Goal: Entertainment & Leisure: Consume media (video, audio)

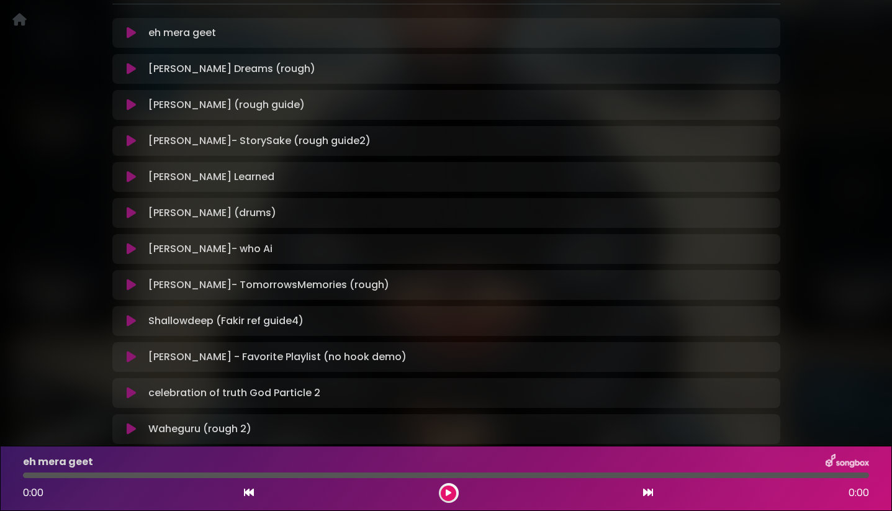
scroll to position [270, 0]
click at [132, 215] on icon at bounding box center [131, 213] width 9 height 12
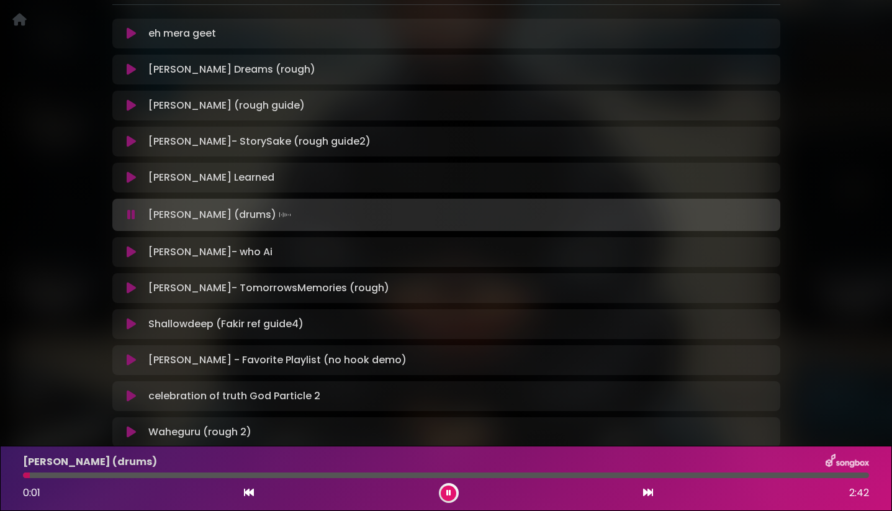
click at [132, 213] on icon at bounding box center [131, 215] width 8 height 12
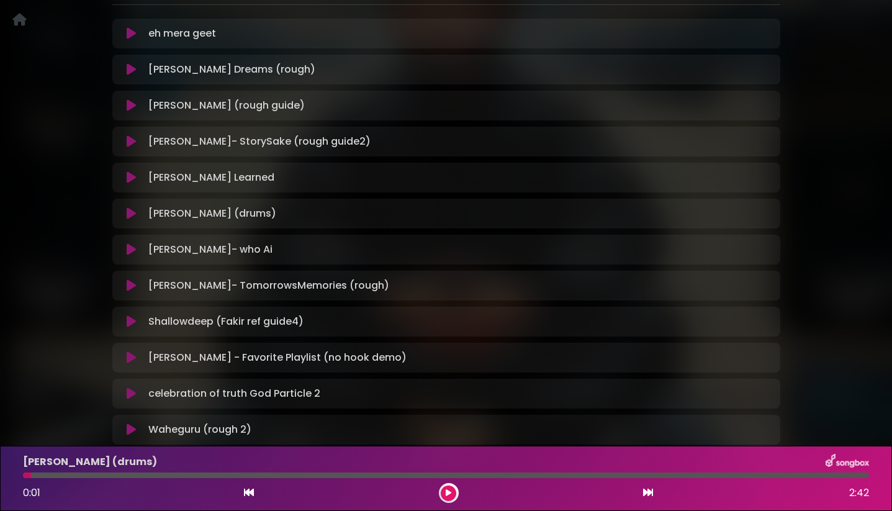
drag, startPoint x: 785, startPoint y: 5, endPoint x: 84, endPoint y: 260, distance: 745.7
click at [84, 260] on div "J Project Jay Skilly ×" at bounding box center [446, 123] width 819 height 686
click at [132, 207] on icon at bounding box center [131, 213] width 9 height 12
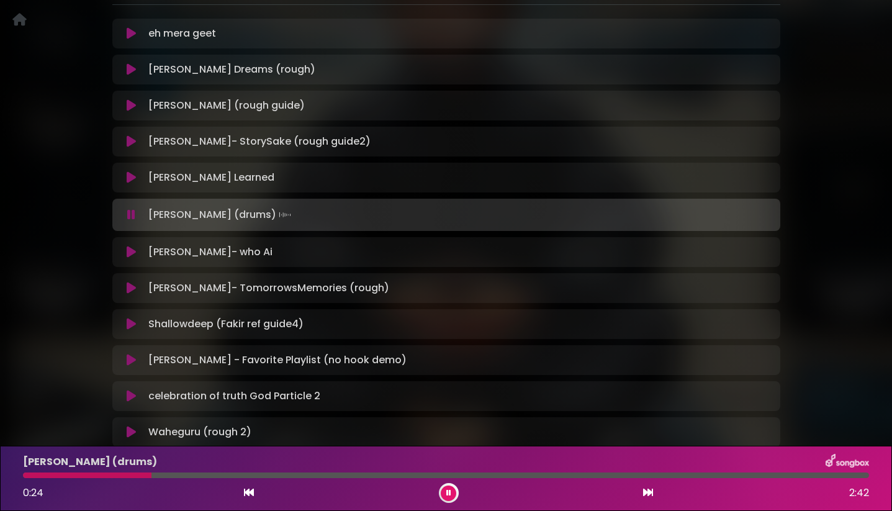
click at [128, 210] on icon at bounding box center [131, 215] width 8 height 12
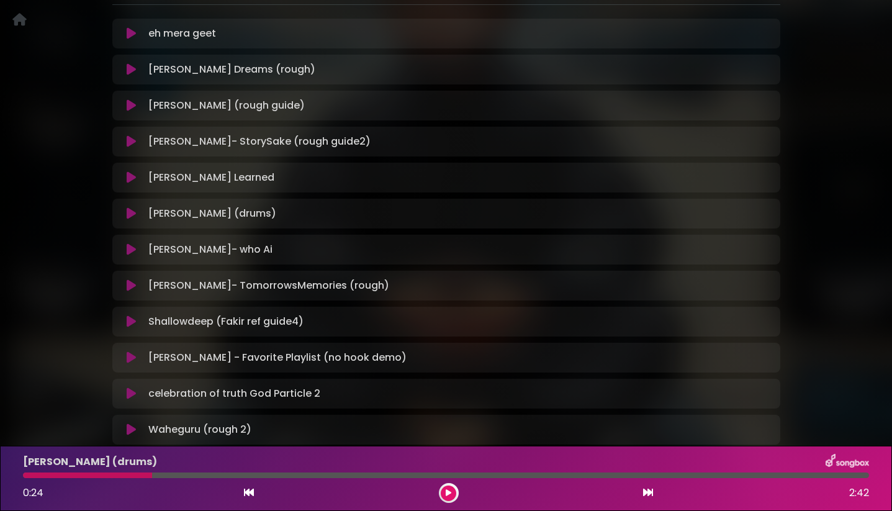
click at [133, 321] on icon at bounding box center [131, 321] width 9 height 12
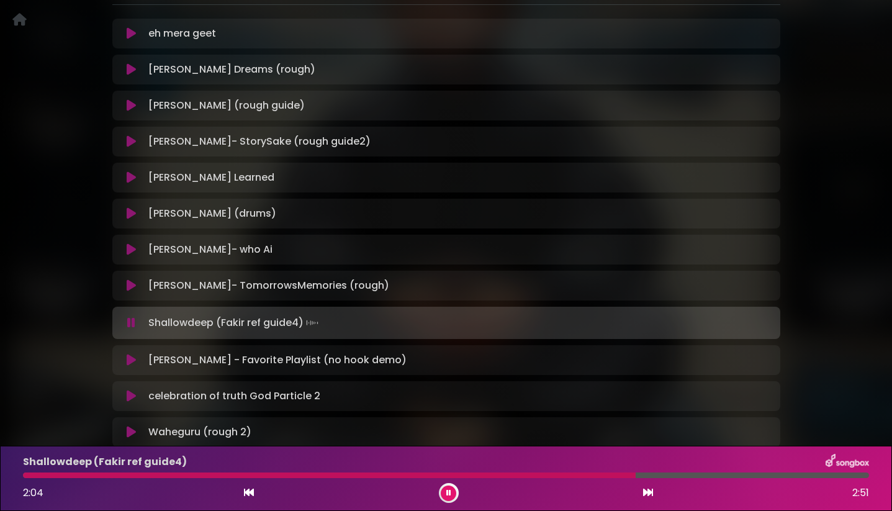
click at [133, 321] on icon at bounding box center [131, 323] width 8 height 12
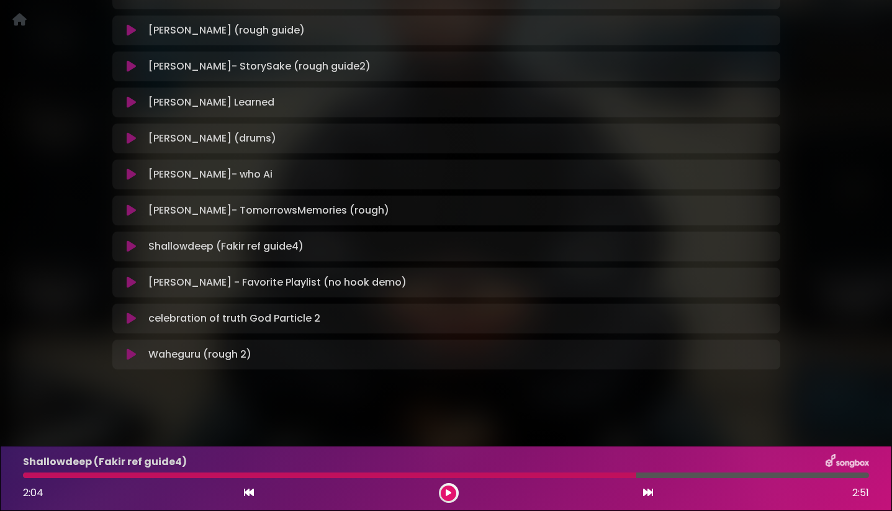
scroll to position [348, 0]
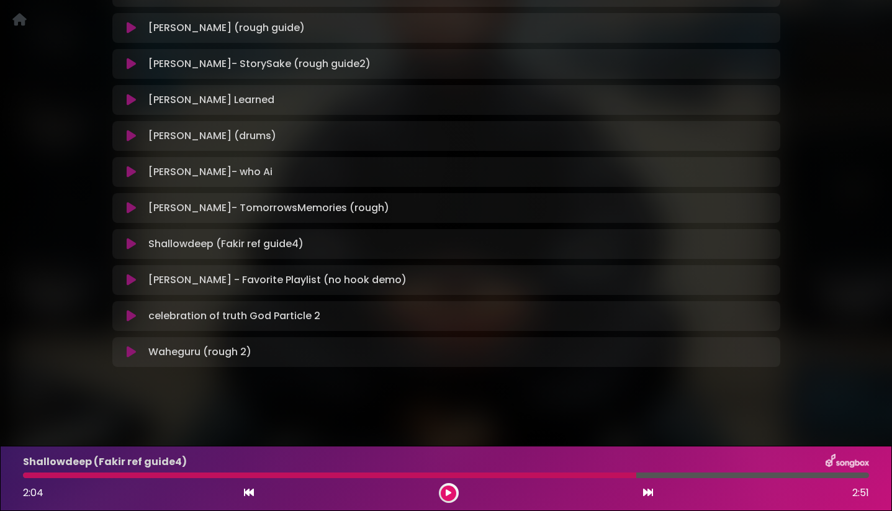
click at [130, 350] on icon at bounding box center [131, 352] width 9 height 12
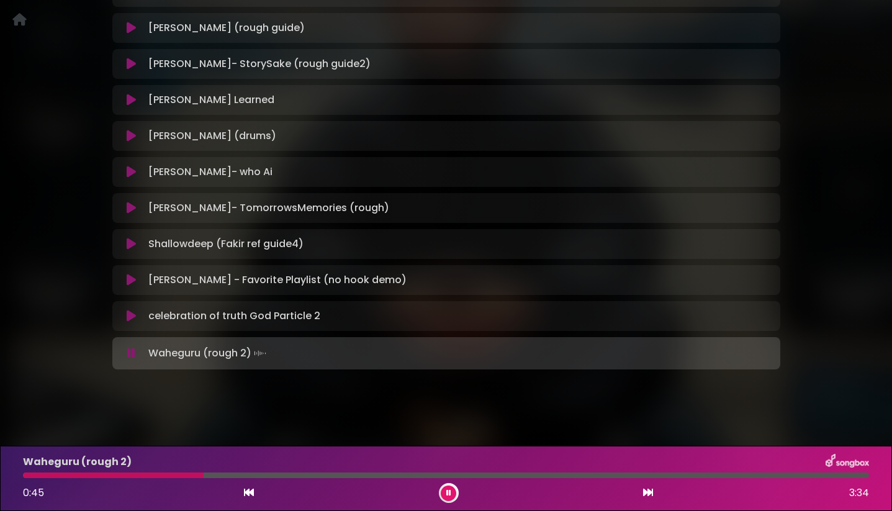
click at [204, 475] on div at bounding box center [113, 475] width 181 height 6
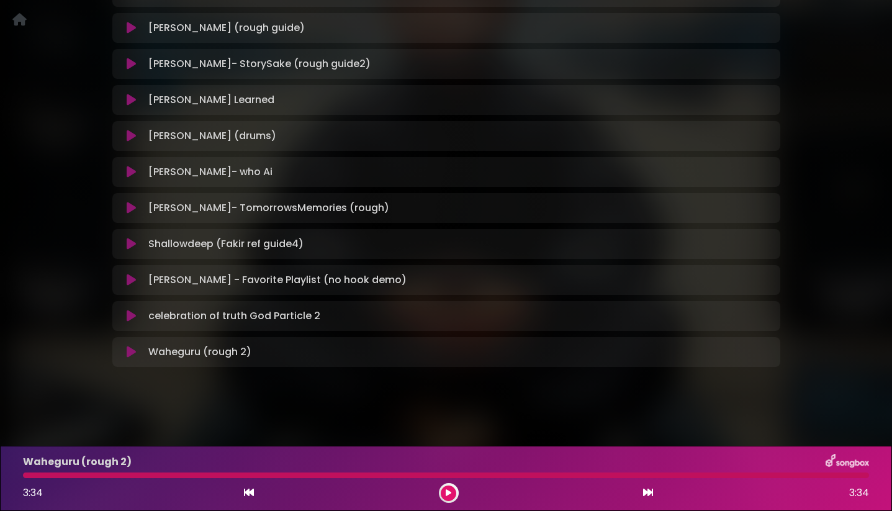
click at [128, 353] on icon at bounding box center [131, 352] width 9 height 12
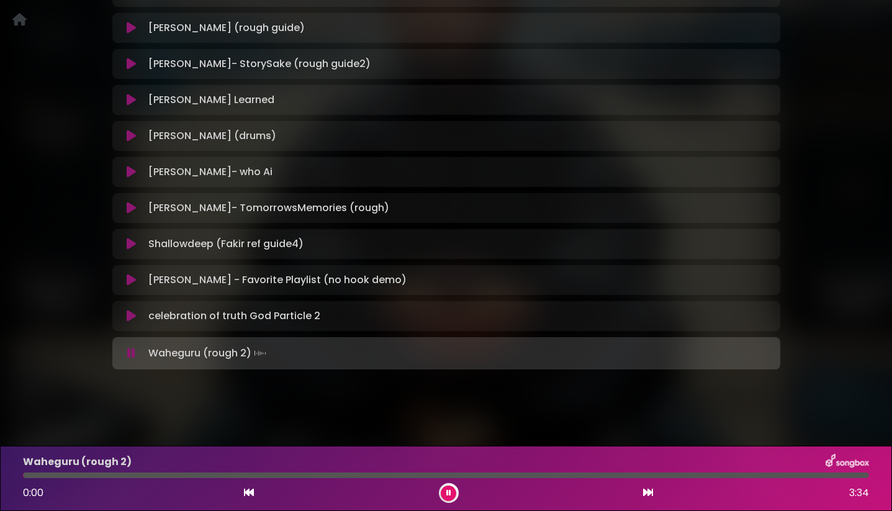
click at [128, 353] on icon at bounding box center [131, 353] width 8 height 12
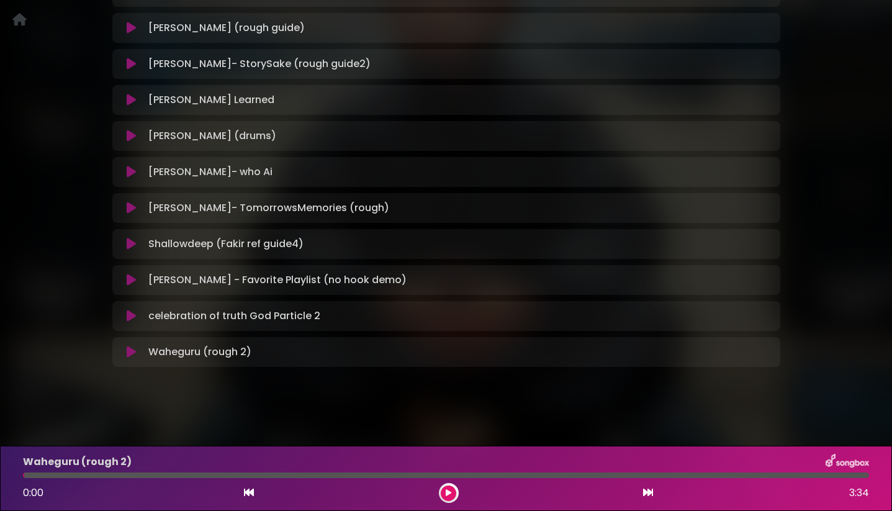
click at [125, 314] on button at bounding box center [132, 316] width 24 height 12
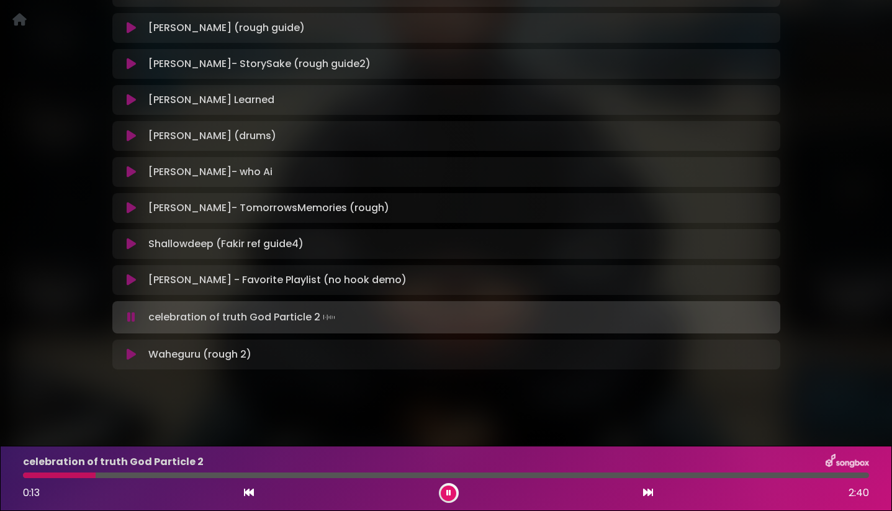
click at [125, 314] on button at bounding box center [132, 317] width 24 height 12
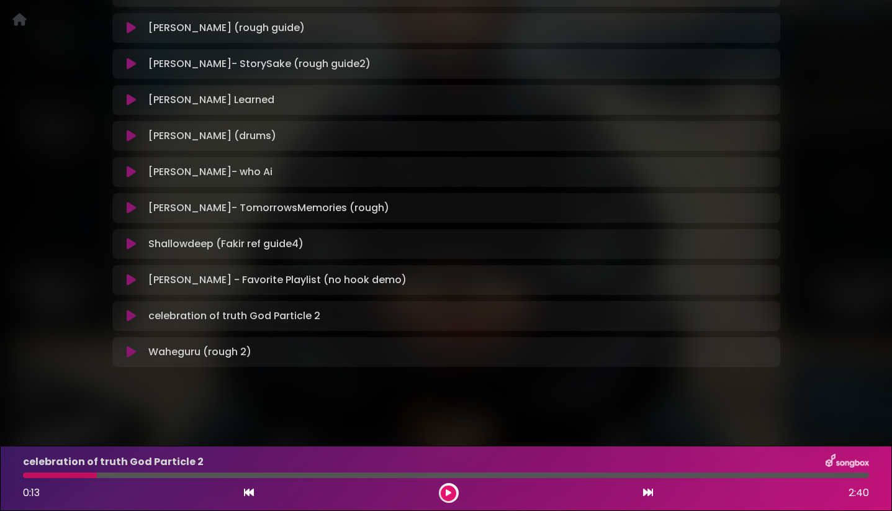
click at [132, 317] on icon at bounding box center [131, 316] width 9 height 12
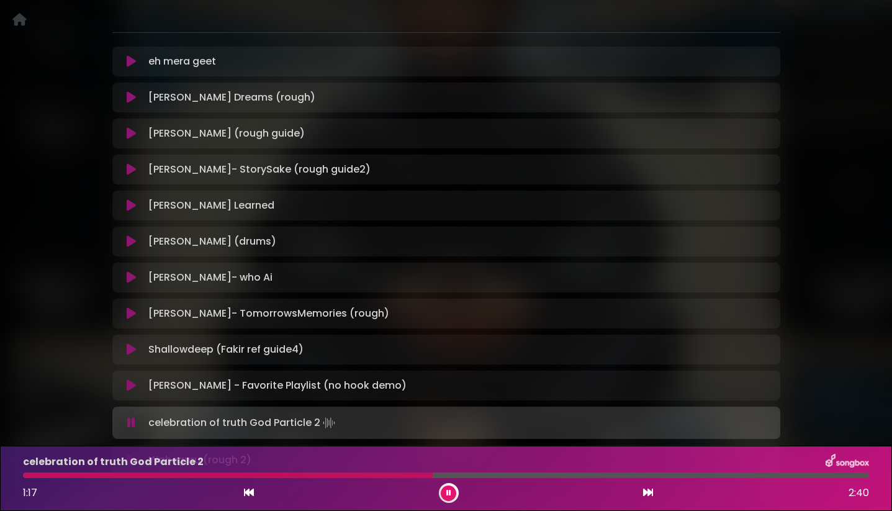
scroll to position [249, 0]
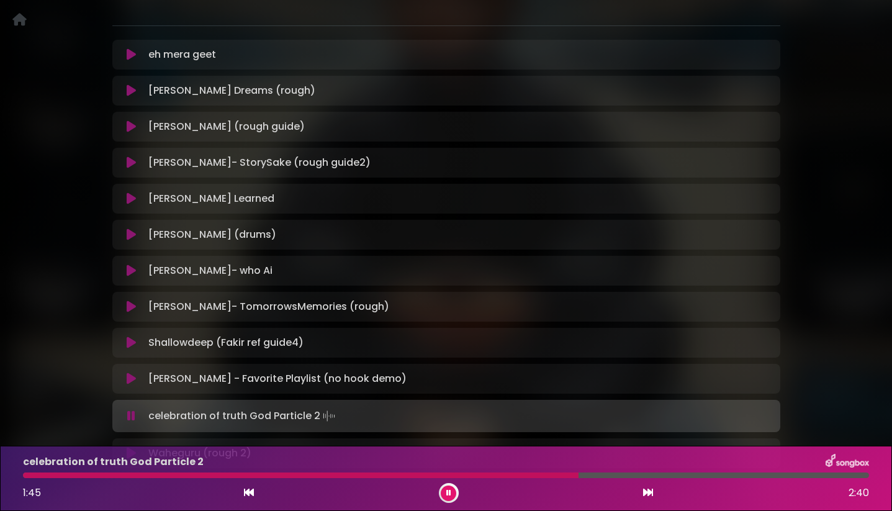
click at [132, 421] on icon at bounding box center [131, 416] width 8 height 12
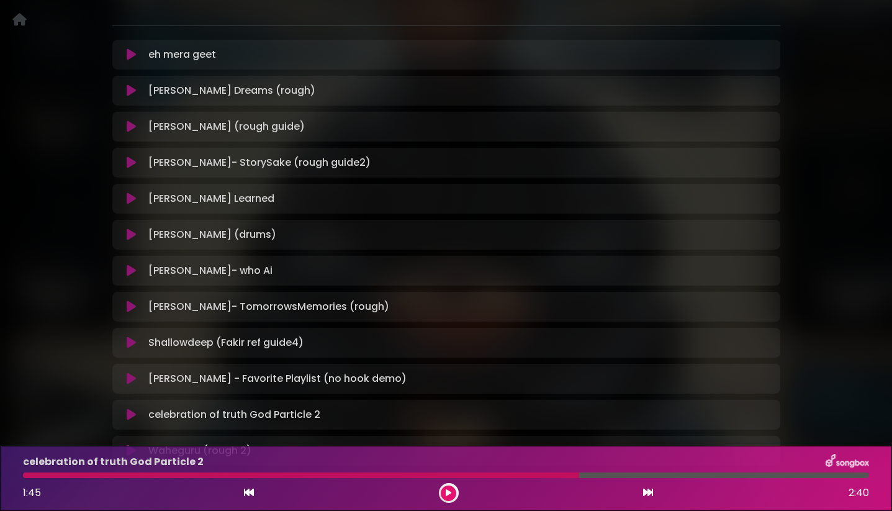
click at [129, 56] on icon at bounding box center [131, 54] width 9 height 12
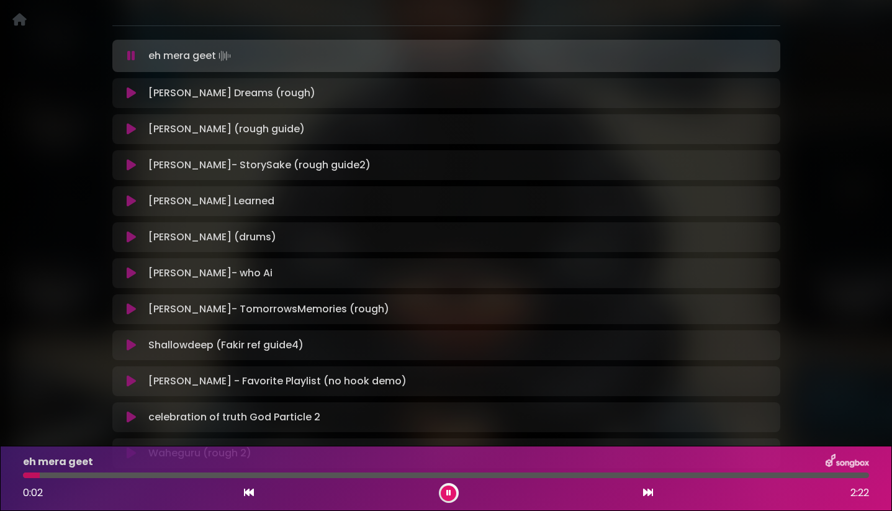
click at [129, 56] on icon at bounding box center [131, 56] width 8 height 12
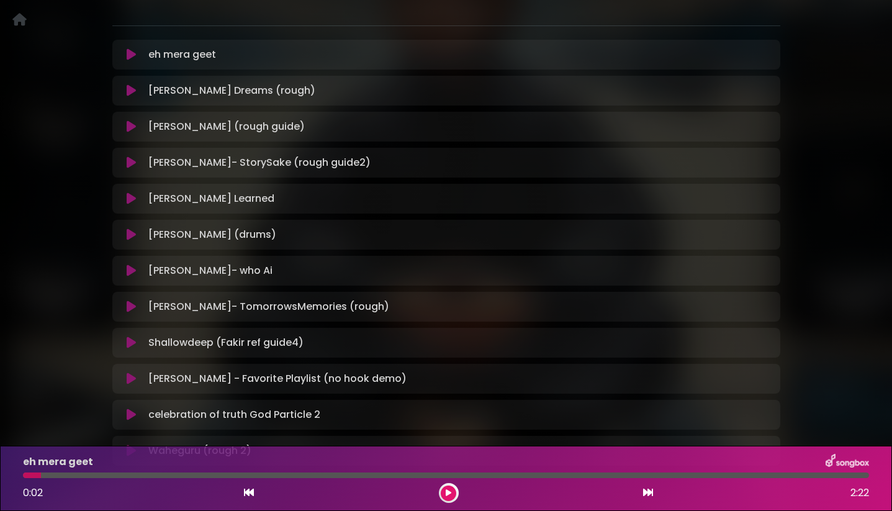
click at [129, 56] on icon at bounding box center [131, 54] width 9 height 12
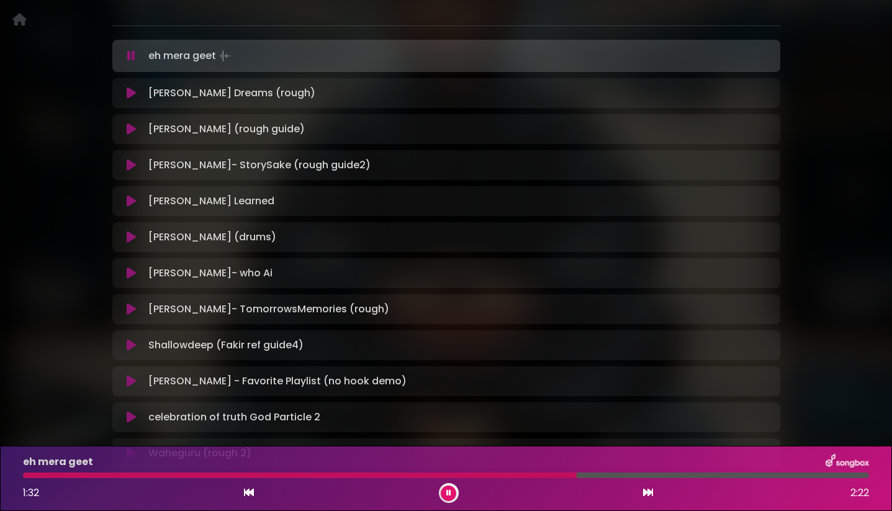
click at [129, 56] on icon at bounding box center [131, 56] width 8 height 12
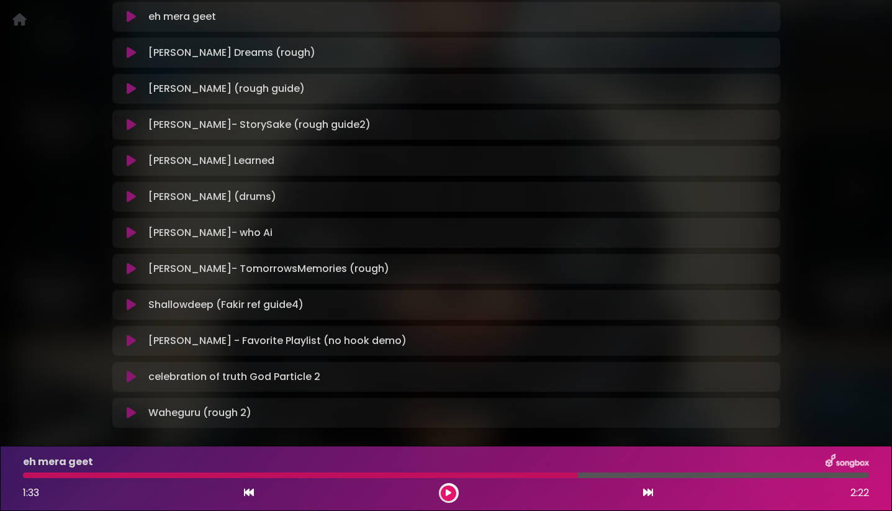
scroll to position [278, 0]
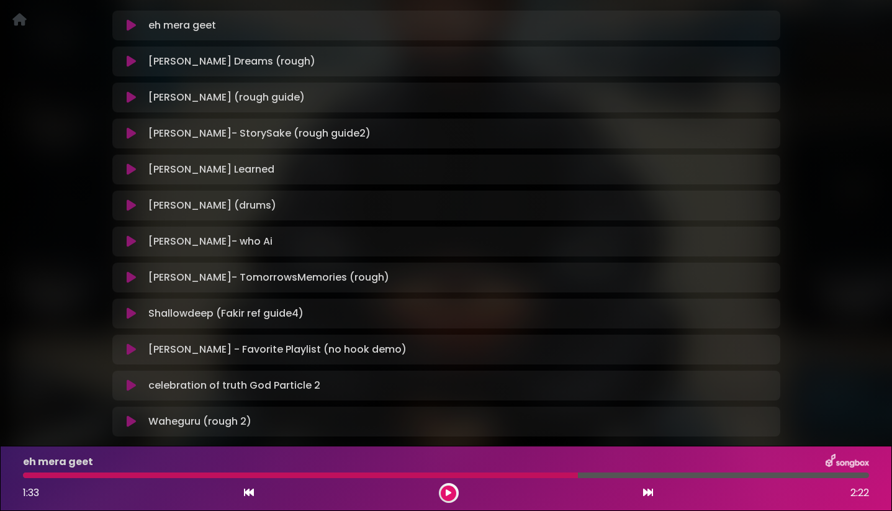
click at [132, 135] on icon at bounding box center [131, 133] width 9 height 12
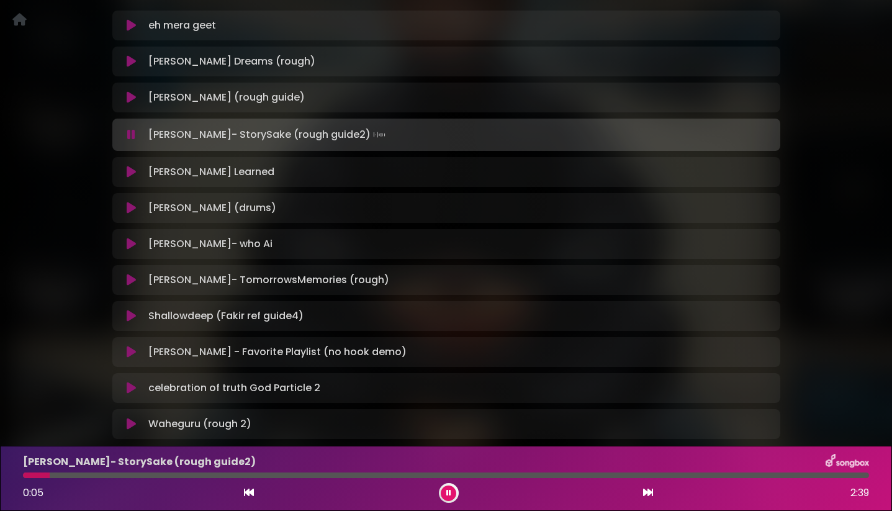
click at [132, 135] on icon at bounding box center [131, 134] width 8 height 12
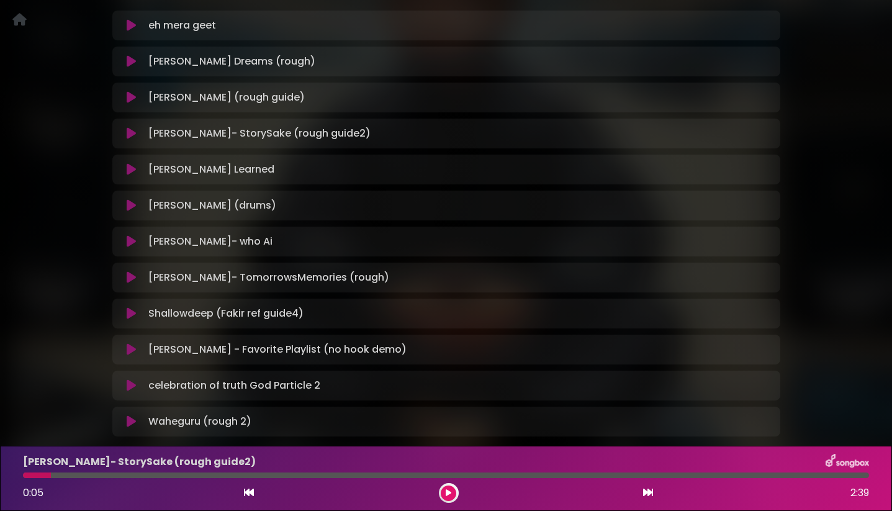
click at [130, 100] on icon at bounding box center [131, 97] width 9 height 12
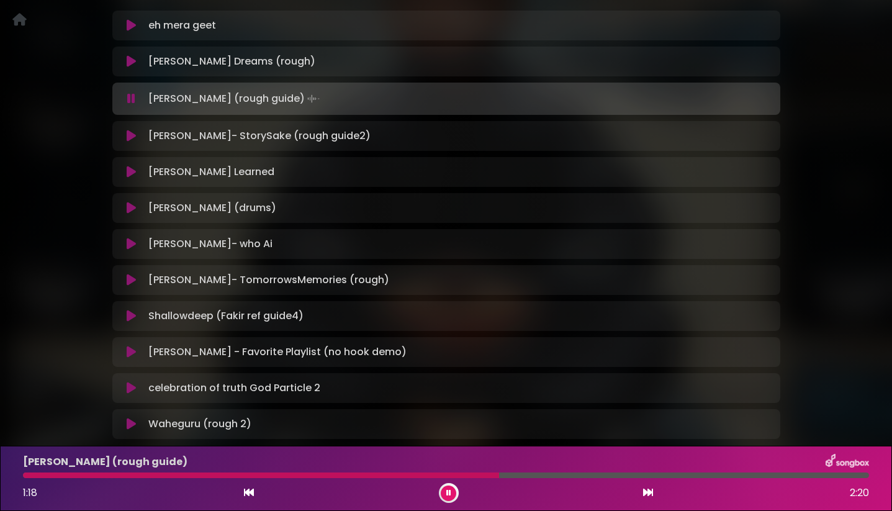
click at [130, 100] on icon at bounding box center [131, 98] width 8 height 12
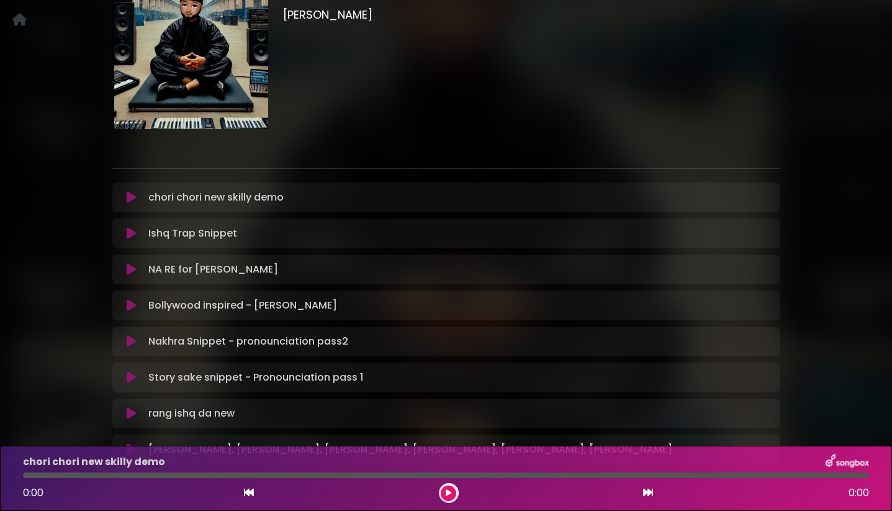
scroll to position [106, 0]
click at [131, 372] on icon at bounding box center [131, 378] width 9 height 12
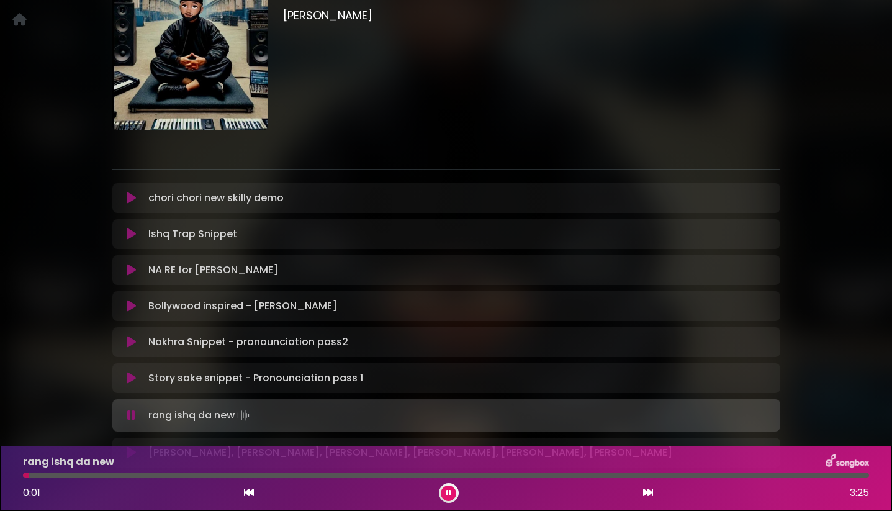
click at [131, 372] on icon at bounding box center [131, 378] width 9 height 12
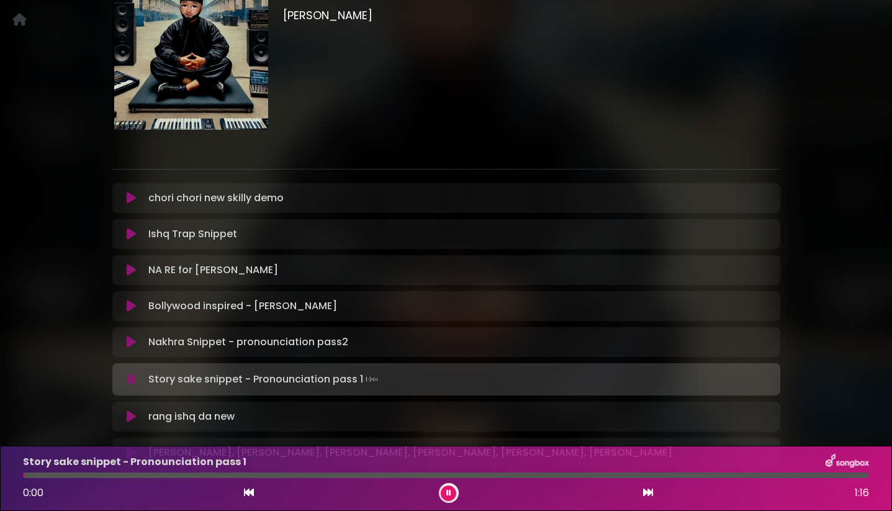
click at [131, 373] on icon at bounding box center [131, 379] width 8 height 12
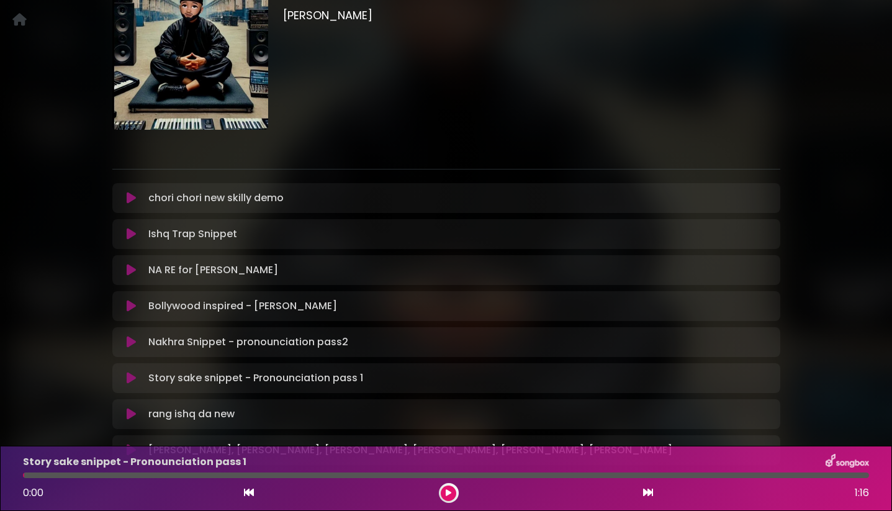
click at [131, 372] on icon at bounding box center [131, 378] width 9 height 12
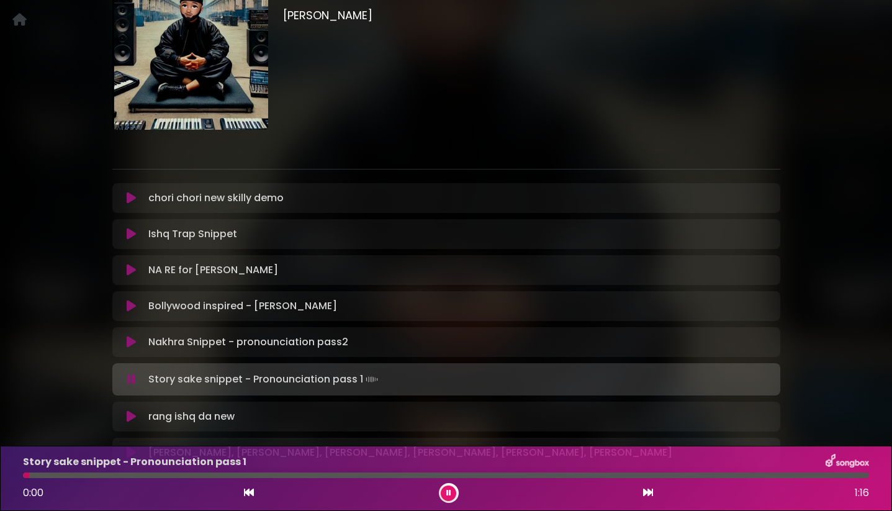
click at [131, 373] on icon at bounding box center [131, 379] width 8 height 12
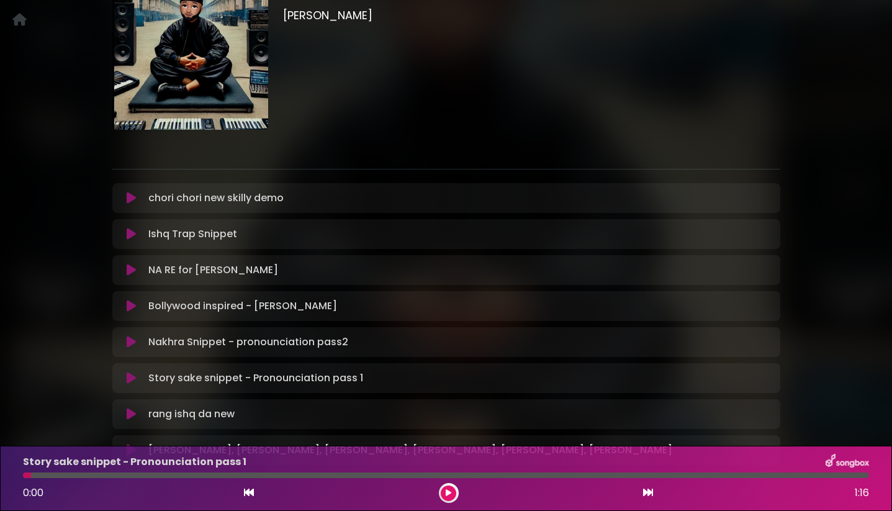
click at [133, 192] on icon at bounding box center [131, 198] width 9 height 12
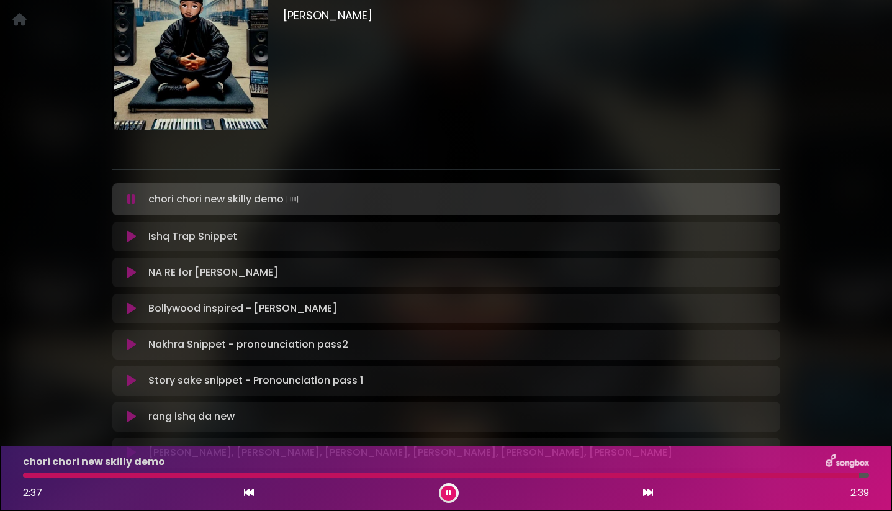
click at [133, 193] on icon at bounding box center [131, 199] width 8 height 12
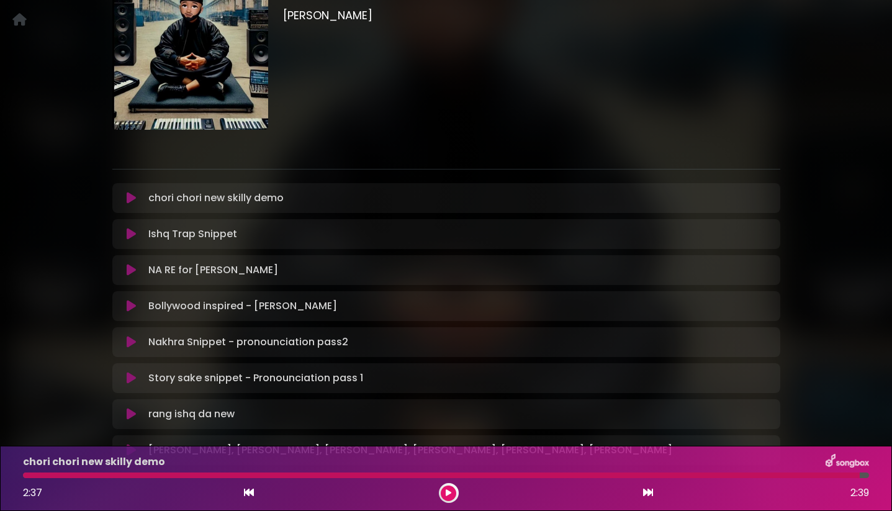
click at [130, 228] on icon at bounding box center [131, 234] width 9 height 12
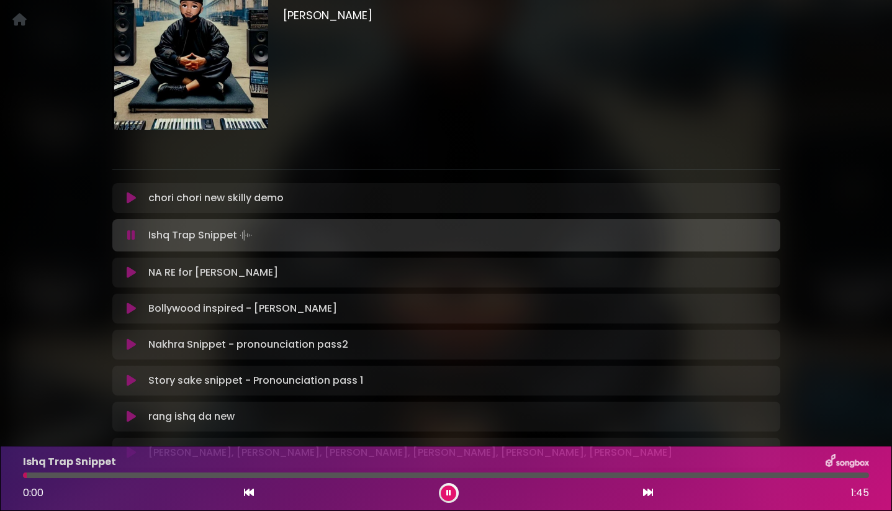
click at [130, 229] on icon at bounding box center [131, 235] width 8 height 12
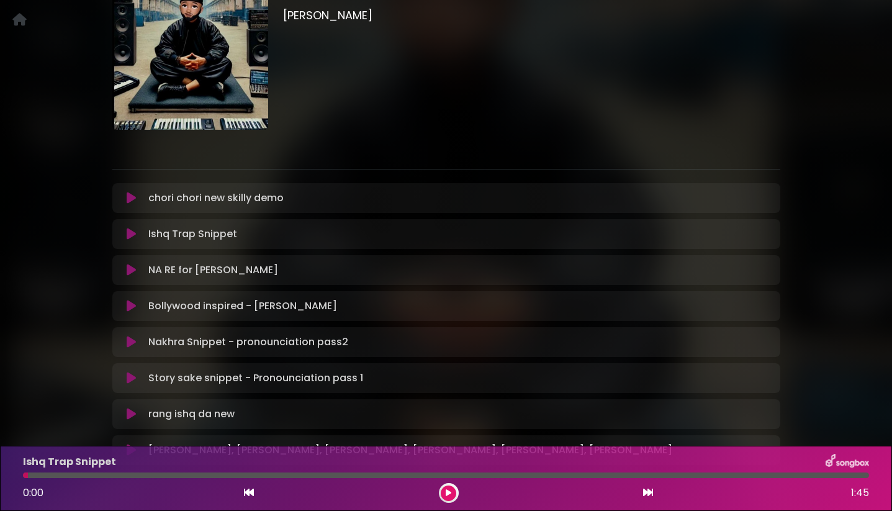
click at [130, 228] on icon at bounding box center [131, 234] width 9 height 12
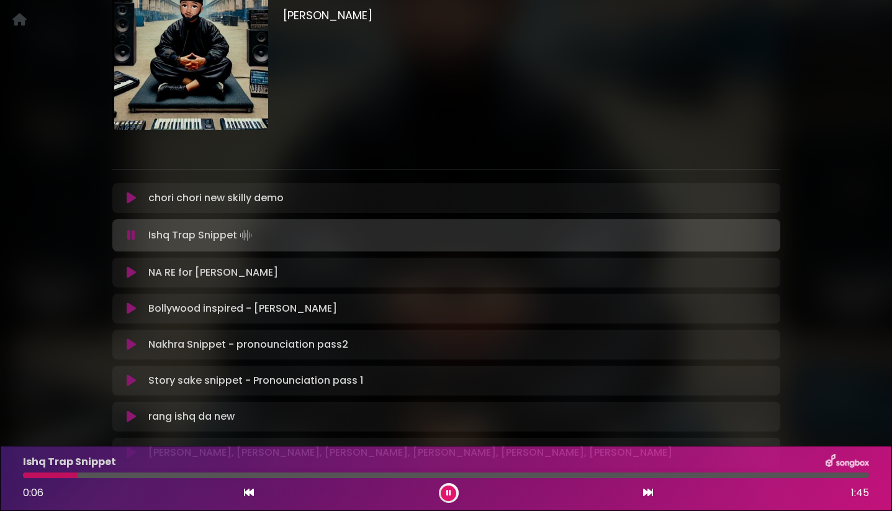
click at [130, 229] on icon at bounding box center [131, 235] width 8 height 12
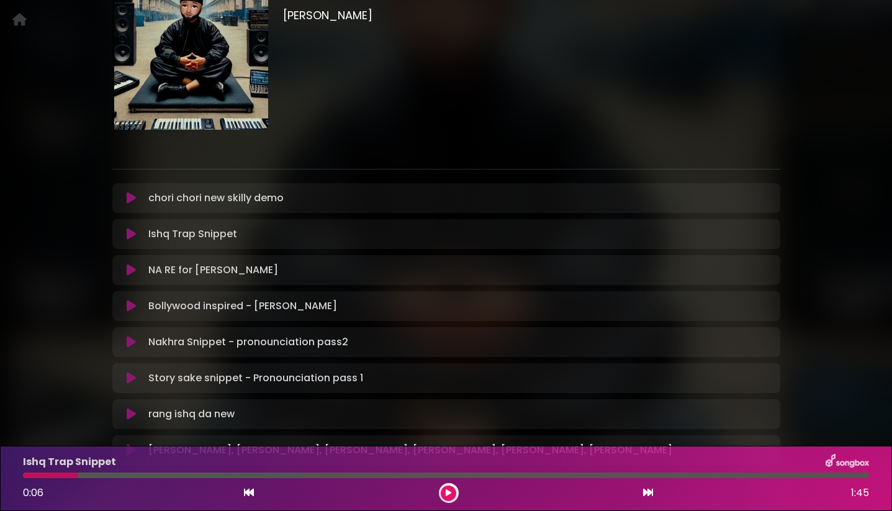
click at [130, 228] on icon at bounding box center [131, 234] width 9 height 12
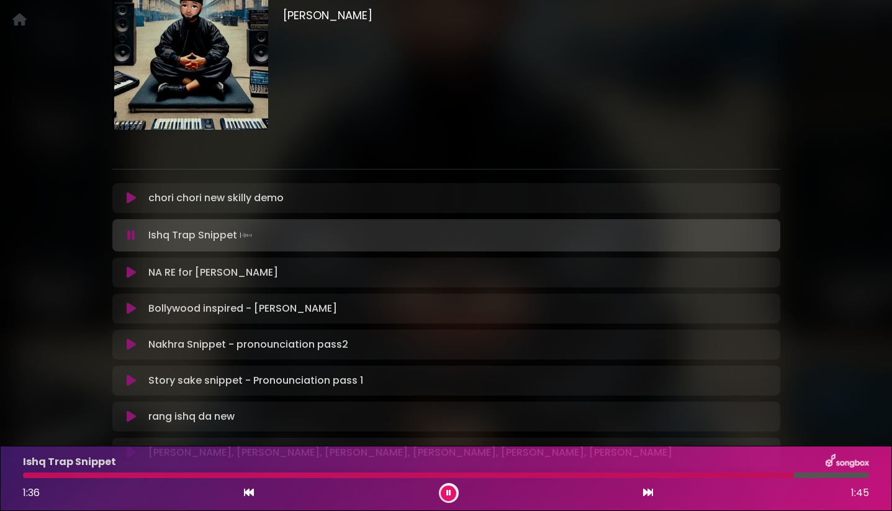
click at [130, 229] on icon at bounding box center [131, 235] width 8 height 12
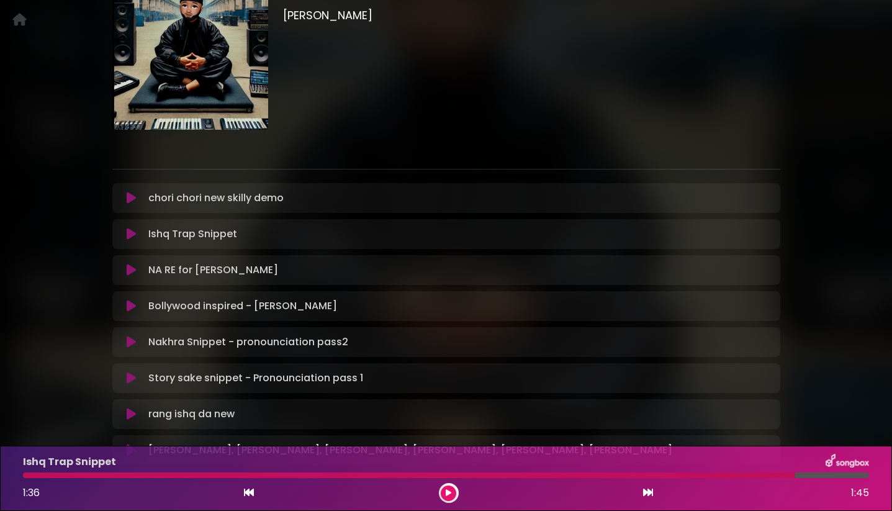
click at [130, 300] on icon at bounding box center [131, 306] width 9 height 12
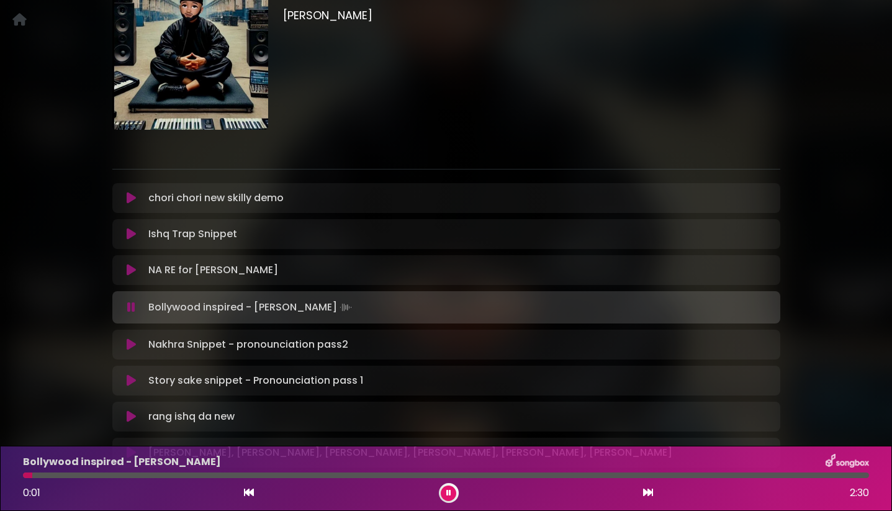
click at [130, 301] on icon at bounding box center [131, 307] width 8 height 12
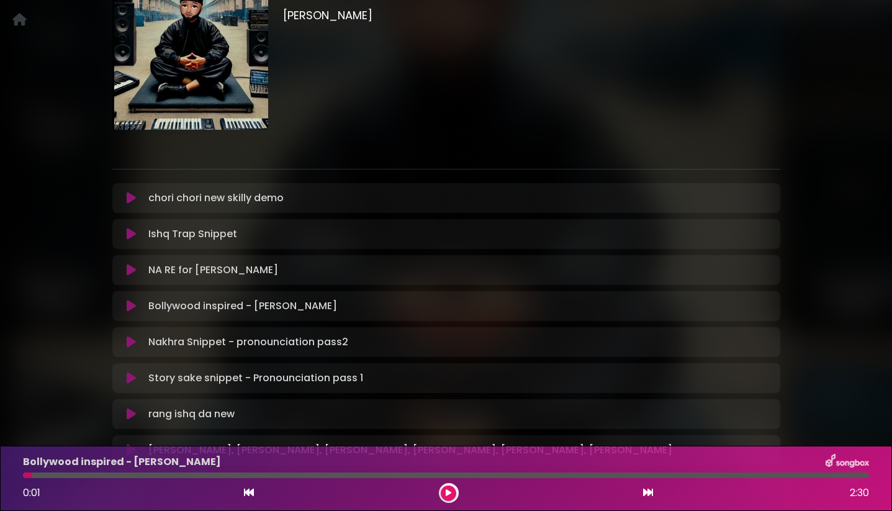
click at [133, 264] on icon at bounding box center [131, 270] width 9 height 12
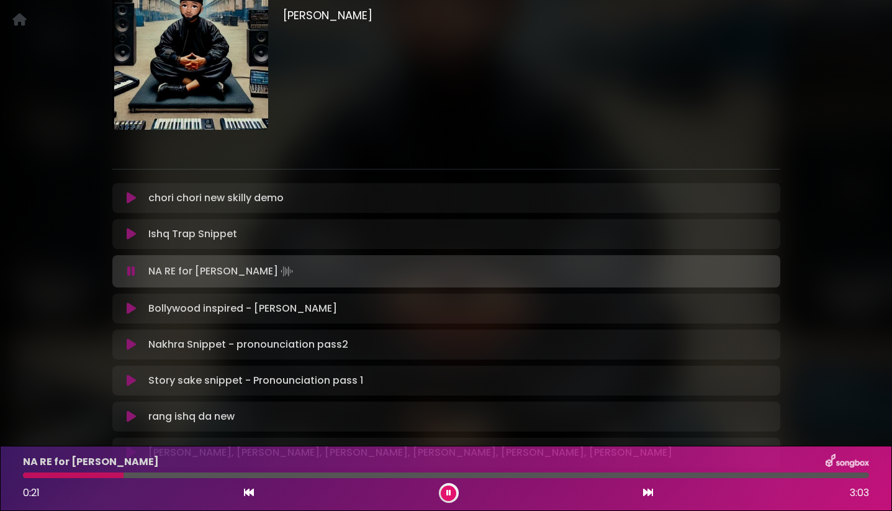
click at [133, 265] on icon at bounding box center [131, 271] width 8 height 12
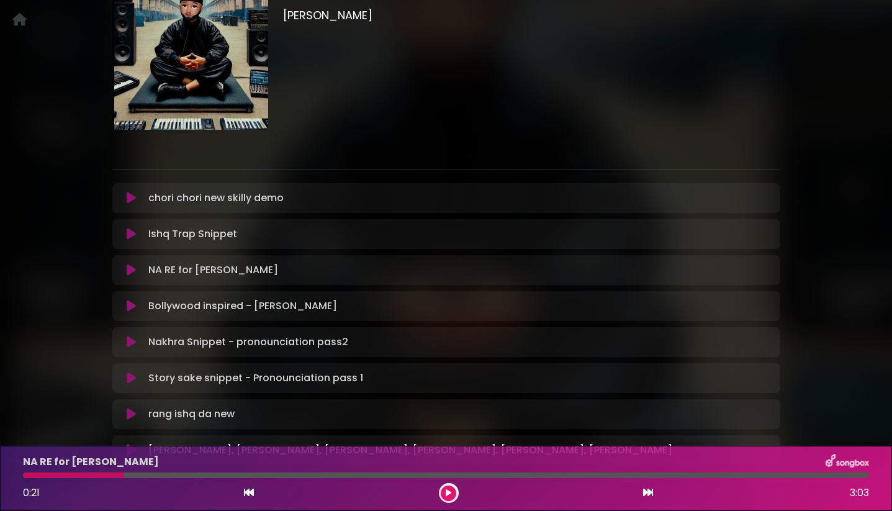
click at [90, 477] on div at bounding box center [73, 475] width 101 height 6
click at [89, 475] on div at bounding box center [73, 475] width 101 height 6
drag, startPoint x: 119, startPoint y: 475, endPoint x: 79, endPoint y: 475, distance: 39.7
click at [81, 475] on div at bounding box center [73, 475] width 101 height 6
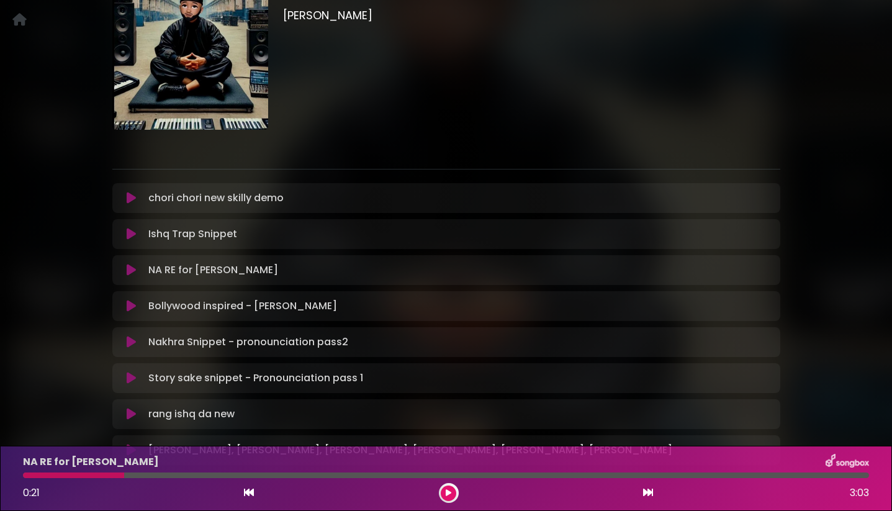
click at [63, 470] on div "NA RE for [PERSON_NAME] 0:21 3:03" at bounding box center [446, 478] width 861 height 49
click at [128, 264] on icon at bounding box center [131, 270] width 9 height 12
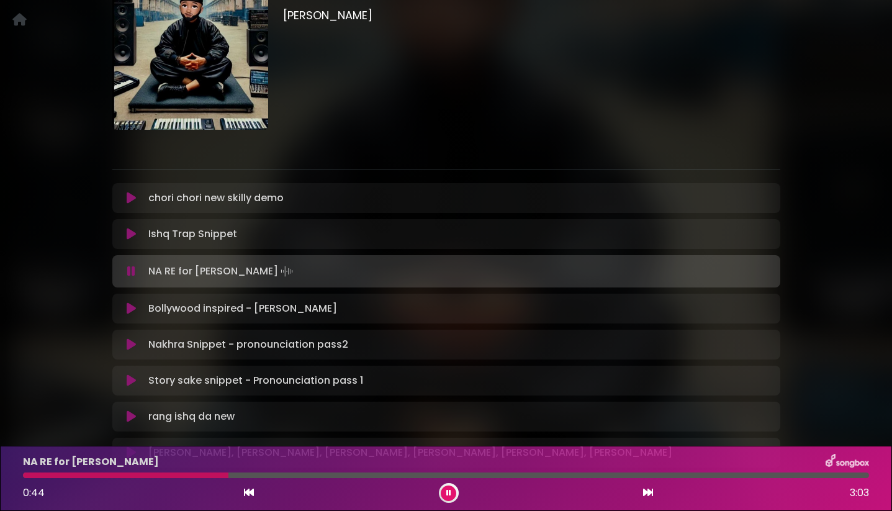
click at [128, 265] on icon at bounding box center [131, 271] width 8 height 12
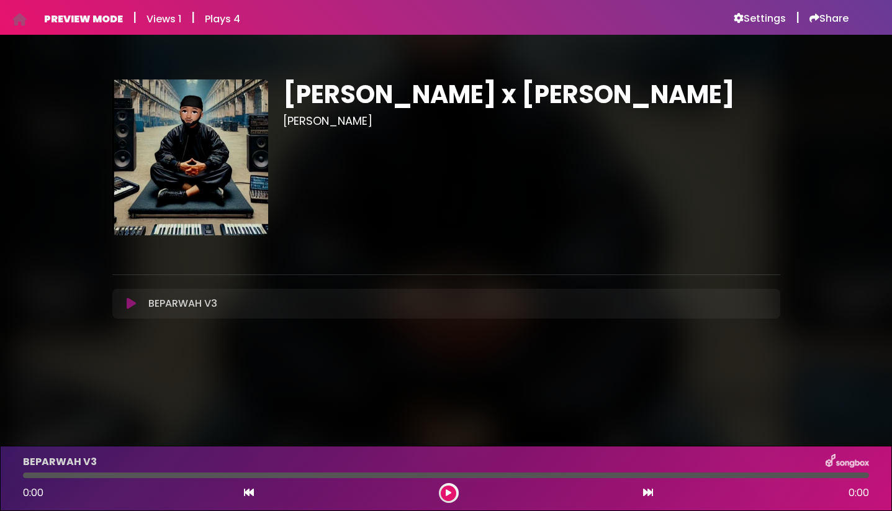
click at [128, 305] on icon at bounding box center [131, 303] width 9 height 12
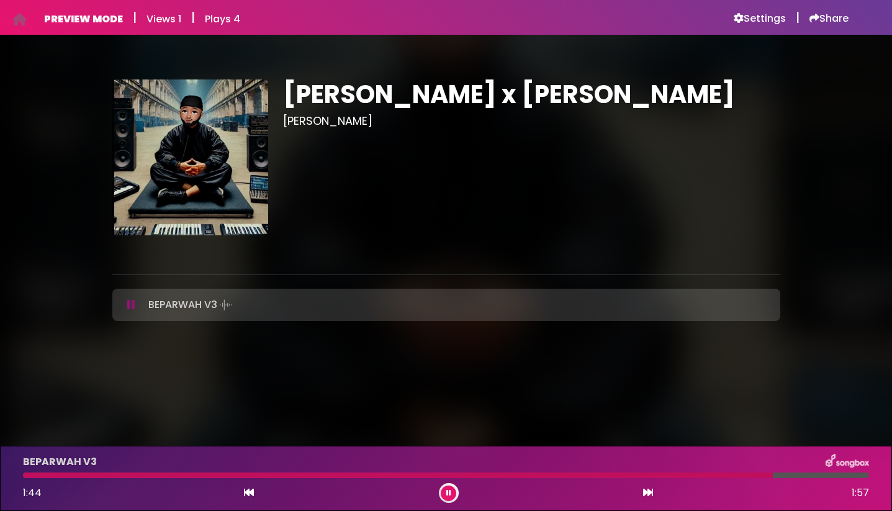
click at [443, 489] on button at bounding box center [449, 493] width 16 height 16
